Goal: Navigation & Orientation: Understand site structure

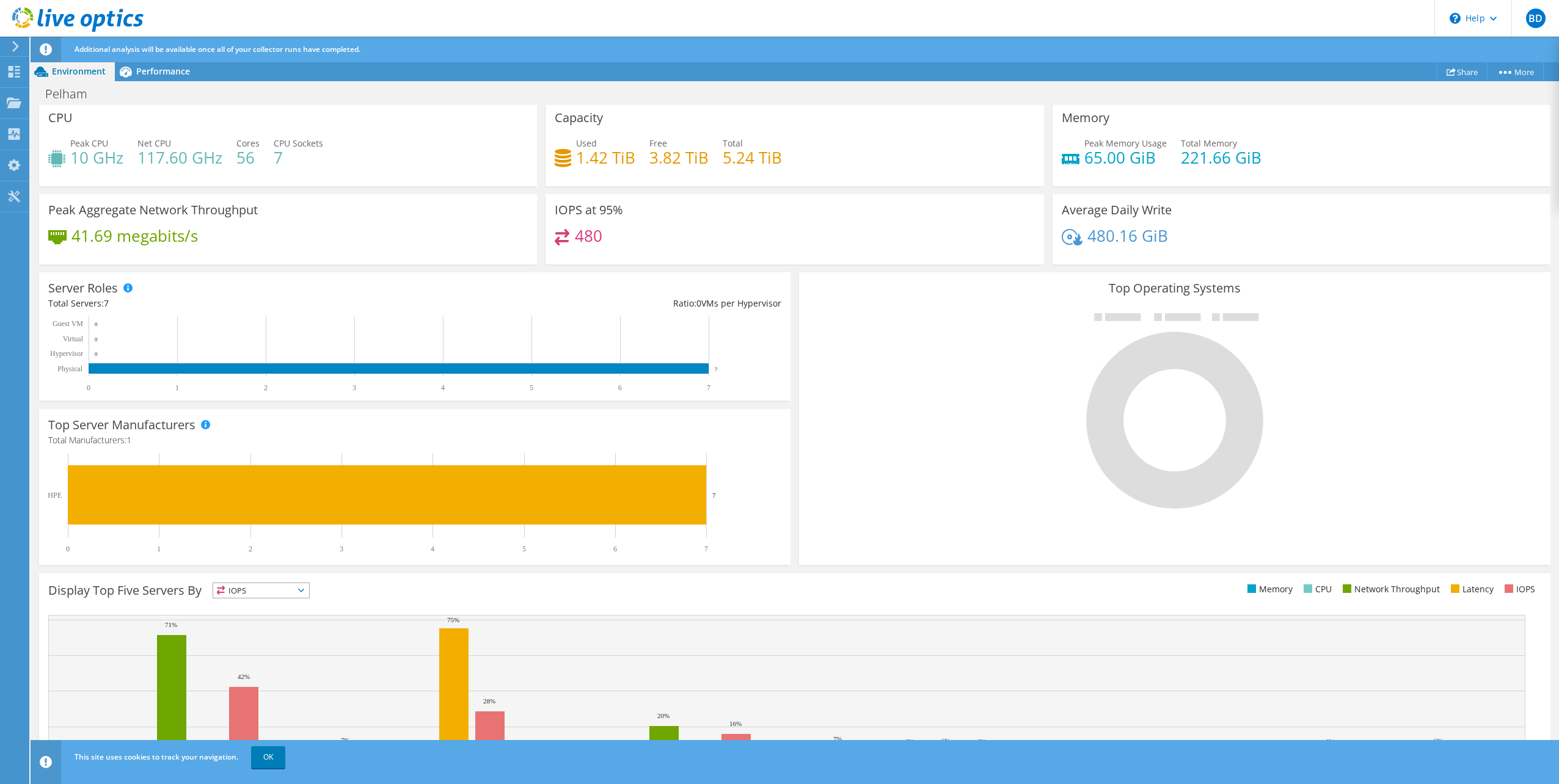
scroll to position [103, 0]
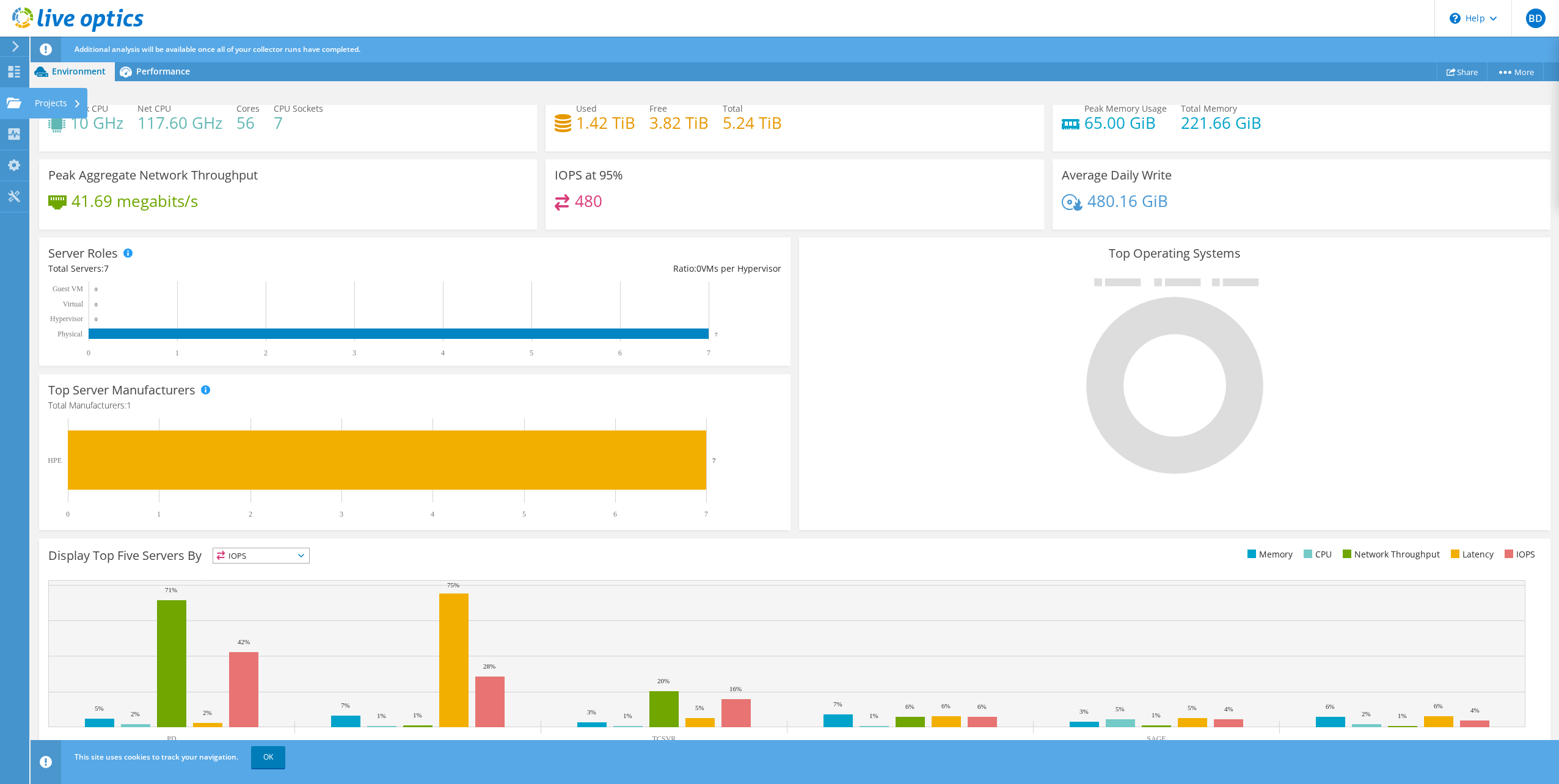
click at [9, 108] on use at bounding box center [14, 102] width 15 height 10
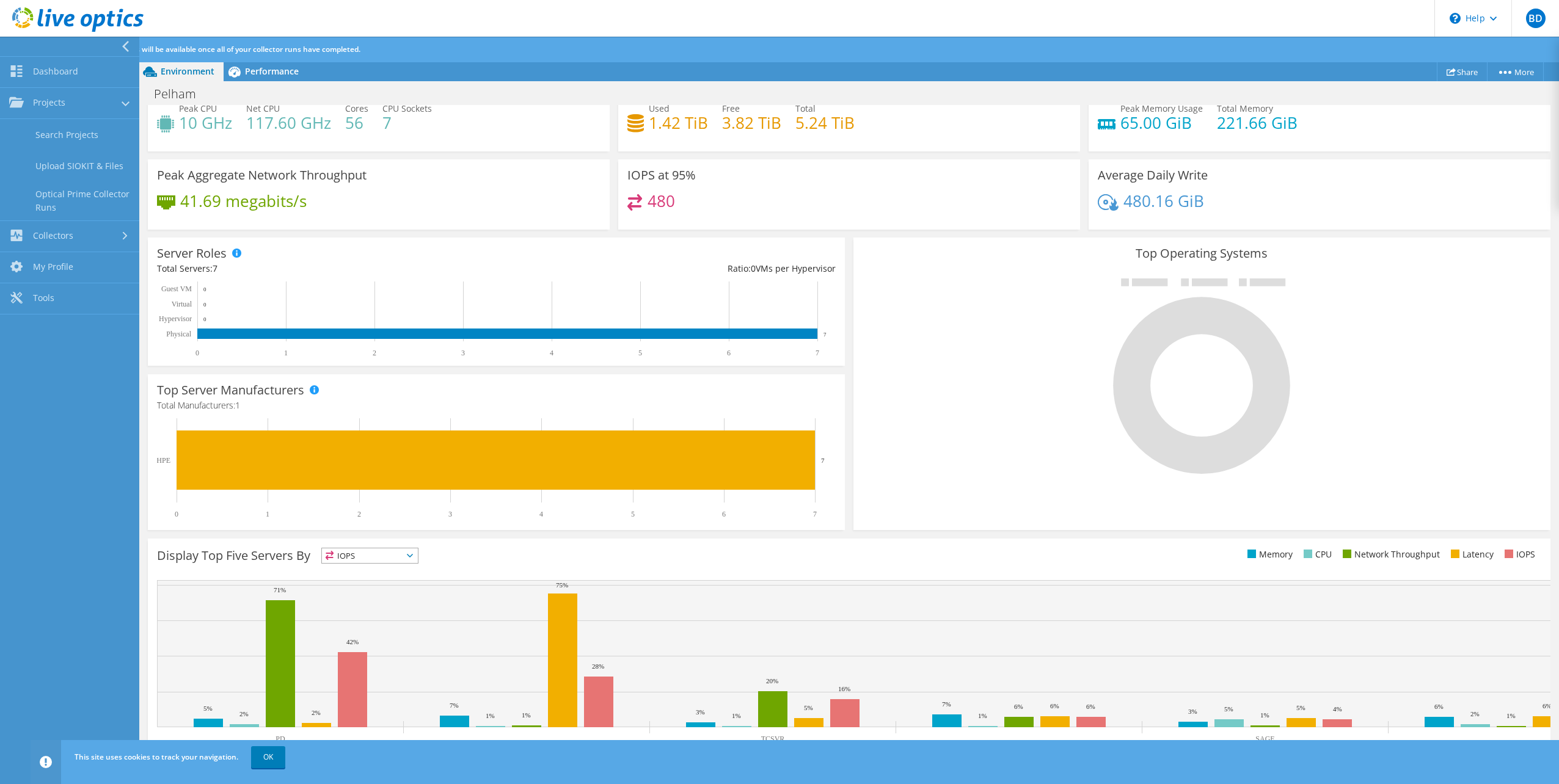
click at [480, 90] on div "Pelham Print" at bounding box center [849, 94] width 1419 height 23
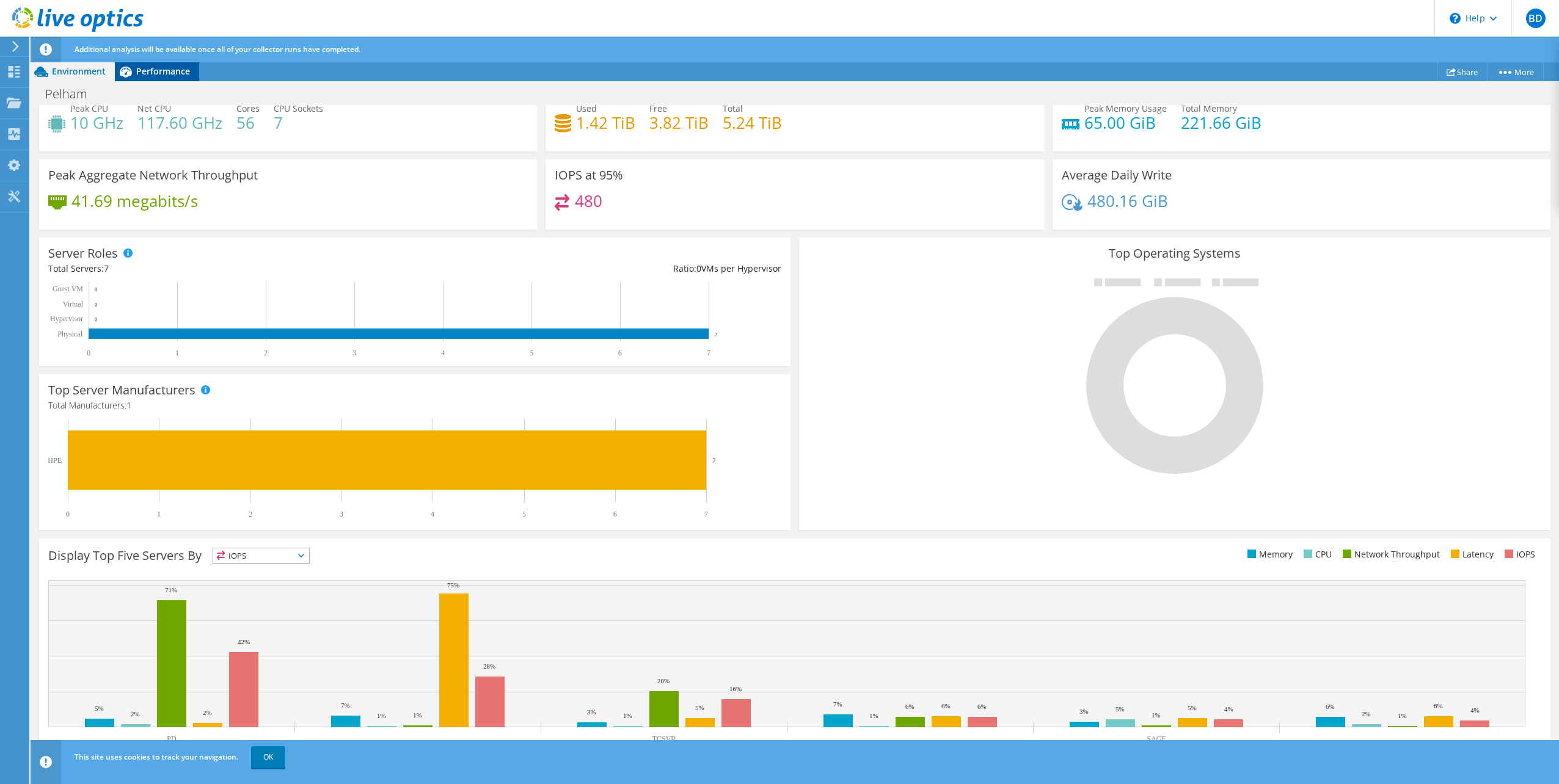
click at [176, 71] on span "Performance" at bounding box center [162, 71] width 53 height 12
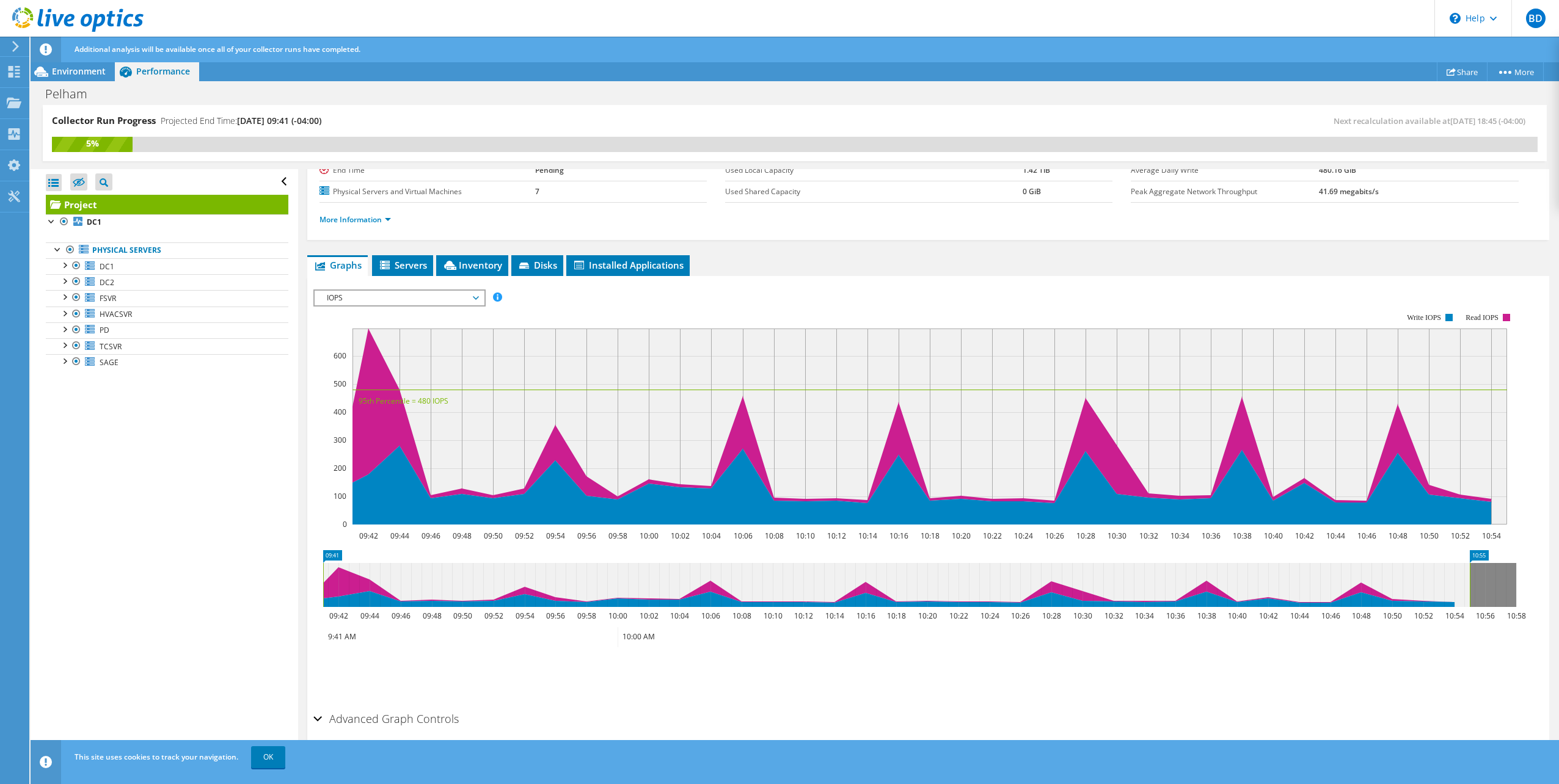
scroll to position [134, 0]
